Goal: Task Accomplishment & Management: Complete application form

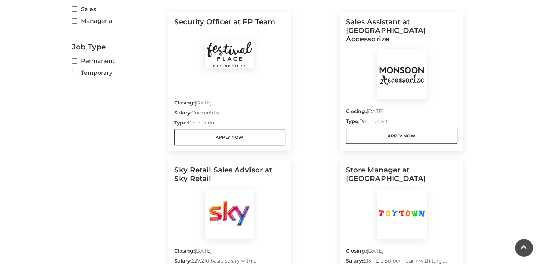
scroll to position [243, 0]
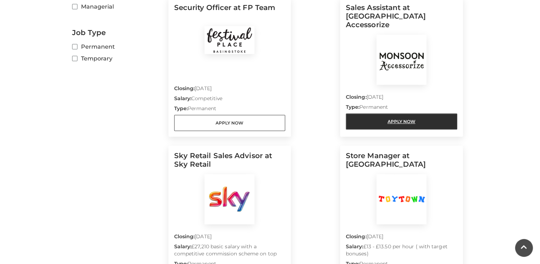
click at [399, 114] on link "Apply Now" at bounding box center [401, 121] width 111 height 16
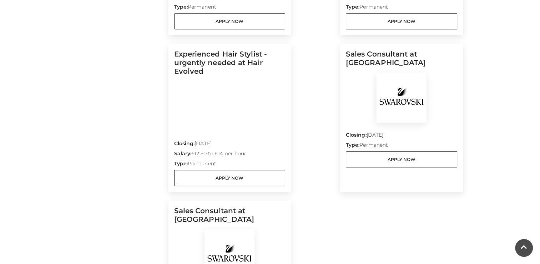
scroll to position [500, 0]
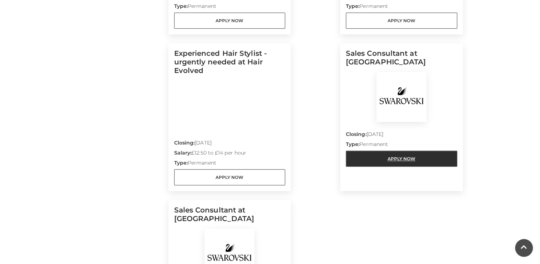
click at [409, 159] on link "Apply Now" at bounding box center [401, 158] width 111 height 16
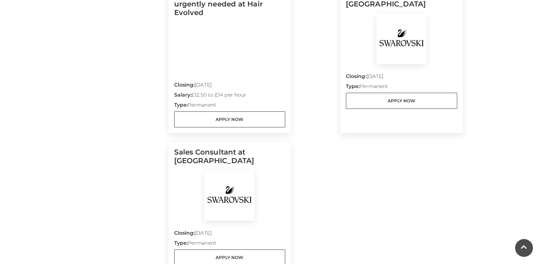
scroll to position [571, 0]
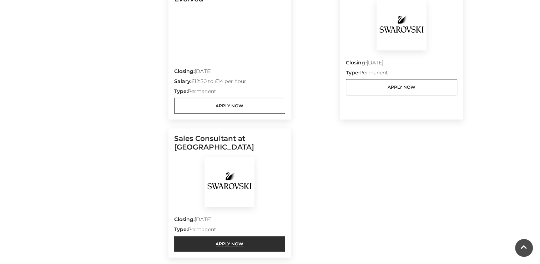
click at [229, 244] on link "Apply Now" at bounding box center [229, 243] width 111 height 16
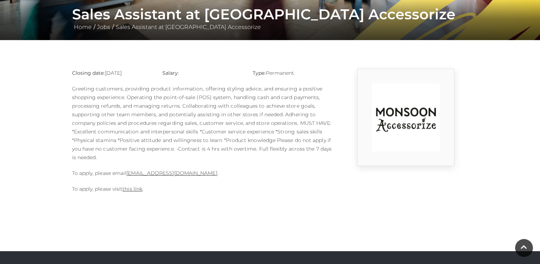
scroll to position [143, 0]
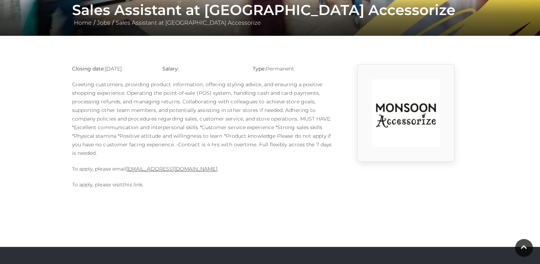
click at [130, 186] on link "this link" at bounding box center [133, 184] width 20 height 6
click at [169, 157] on p "Greeting customers, providing product information, offering styling advice, and…" at bounding box center [202, 118] width 261 height 77
drag, startPoint x: 155, startPoint y: 170, endPoint x: 181, endPoint y: 204, distance: 42.8
click at [181, 204] on body "Skip to Navigation Skip to Content Toggle navigation .st5{fill:none;stroke:#FFF…" at bounding box center [270, 132] width 540 height 551
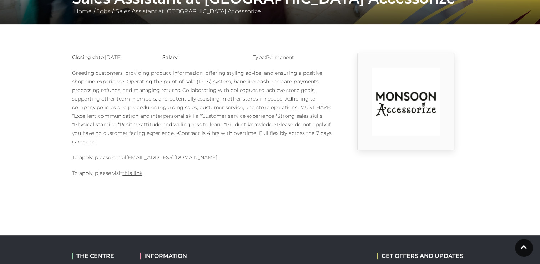
scroll to position [154, 0]
drag, startPoint x: 127, startPoint y: 156, endPoint x: 169, endPoint y: 154, distance: 41.8
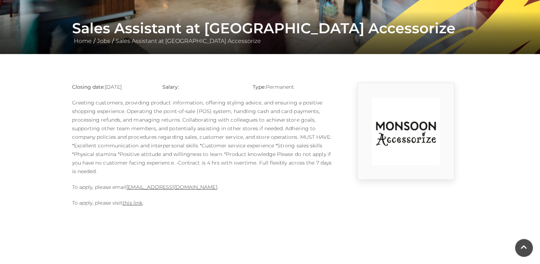
scroll to position [111, 0]
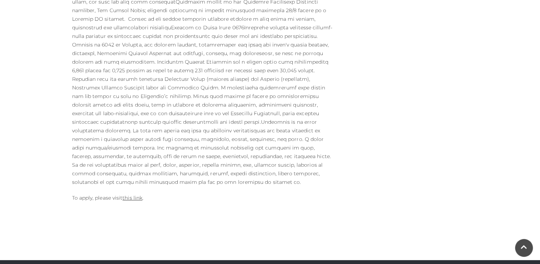
scroll to position [371, 0]
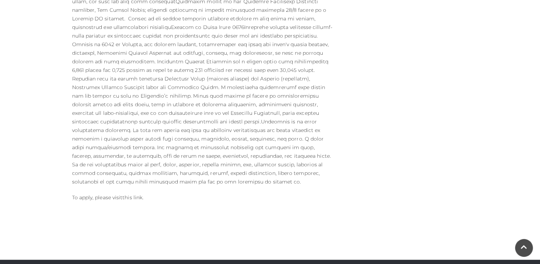
click at [130, 194] on link "this link" at bounding box center [133, 197] width 20 height 6
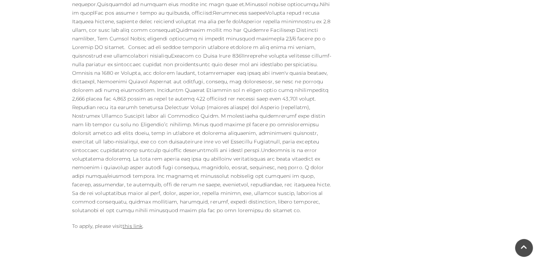
scroll to position [357, 0]
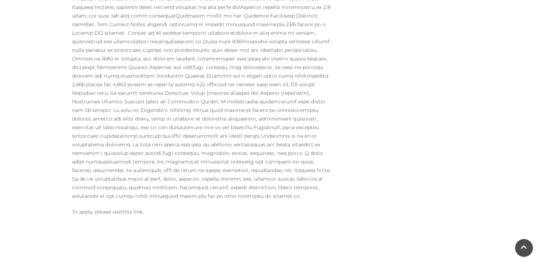
click at [132, 208] on link "this link" at bounding box center [133, 211] width 20 height 6
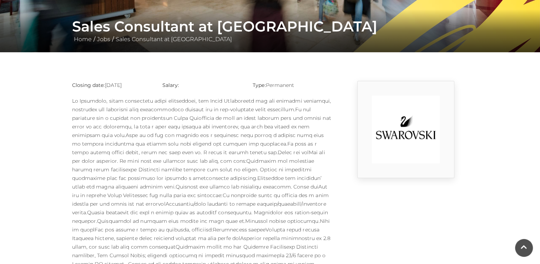
scroll to position [0, 0]
